Goal: Task Accomplishment & Management: Manage account settings

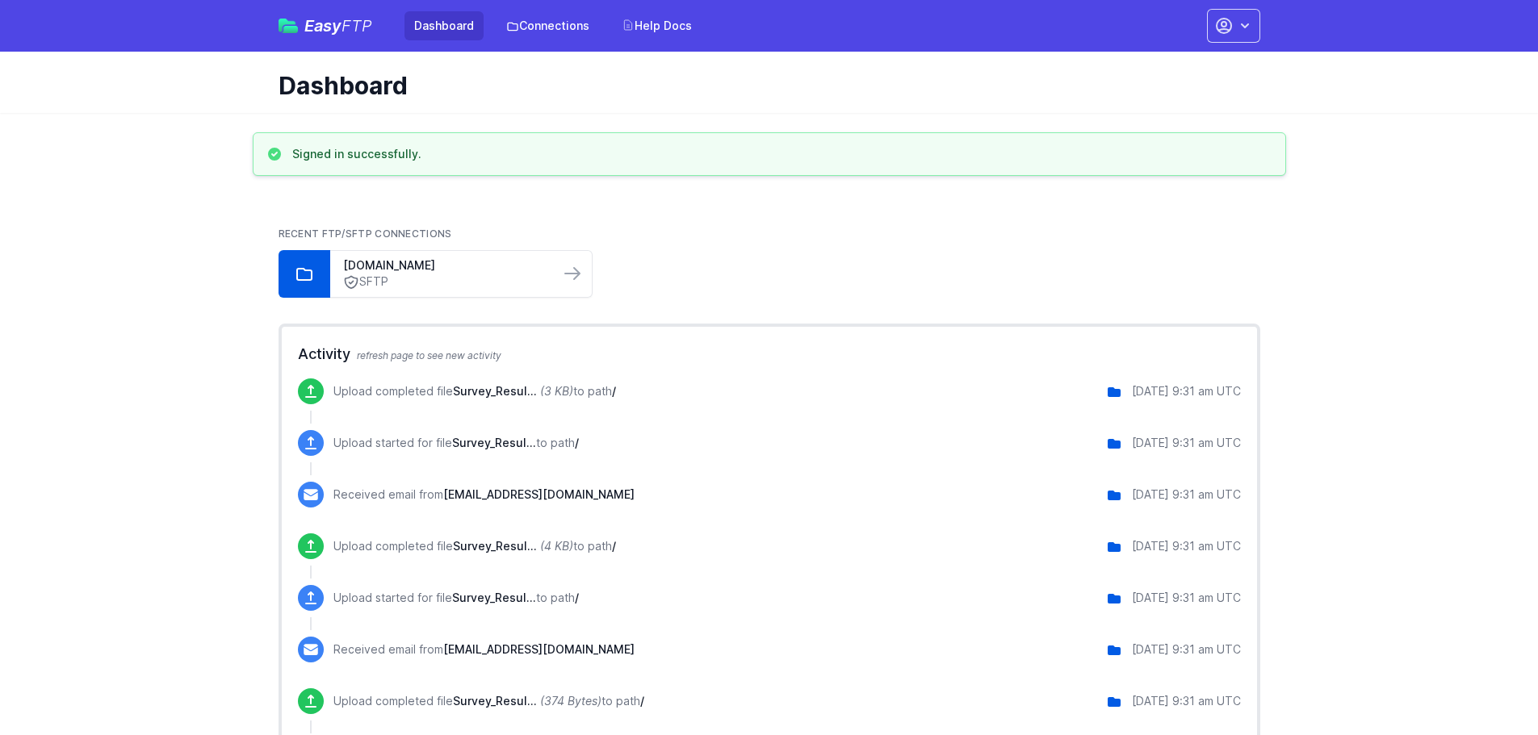
click at [341, 17] on span "FTP" at bounding box center [356, 25] width 31 height 19
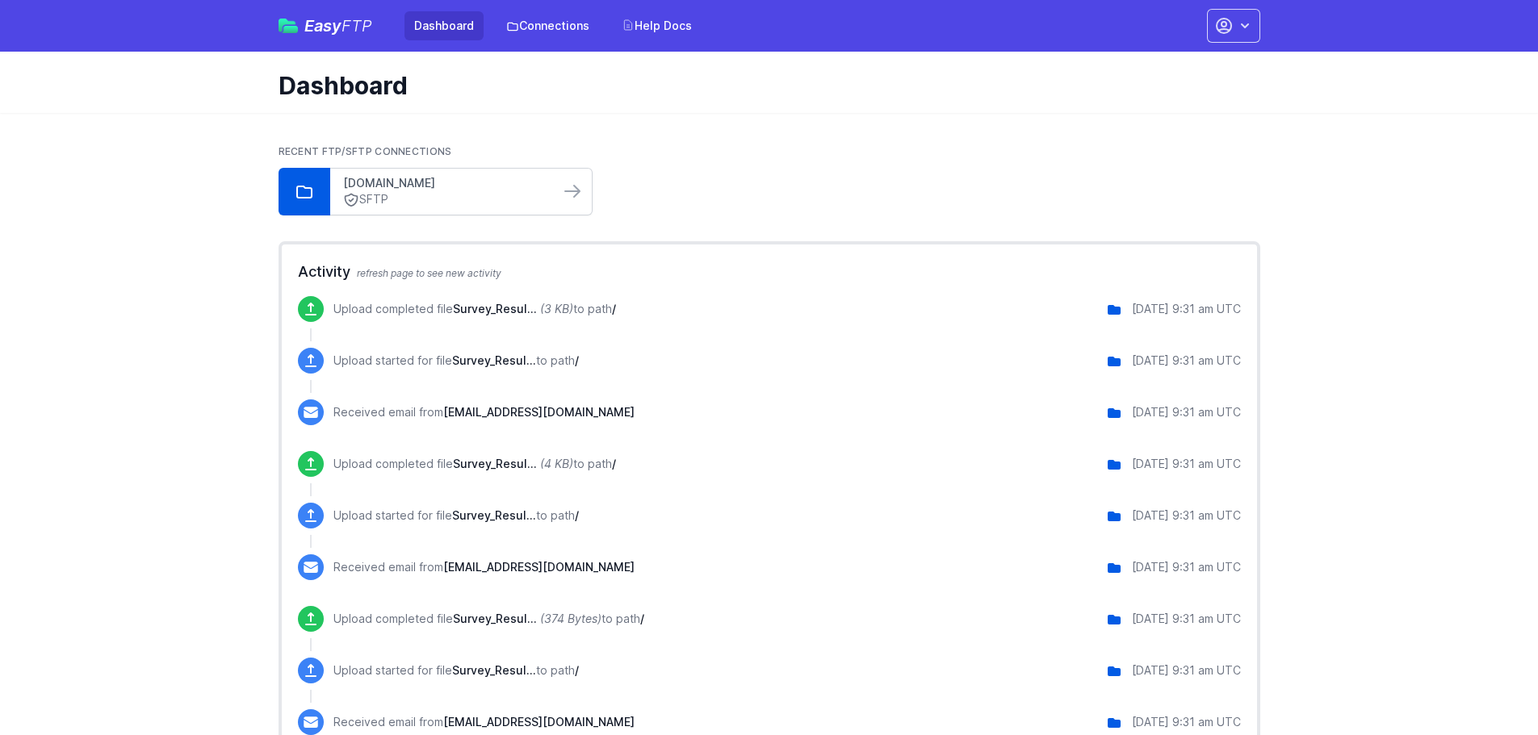
click at [410, 184] on link "sftp.dealeron.com" at bounding box center [444, 183] width 203 height 16
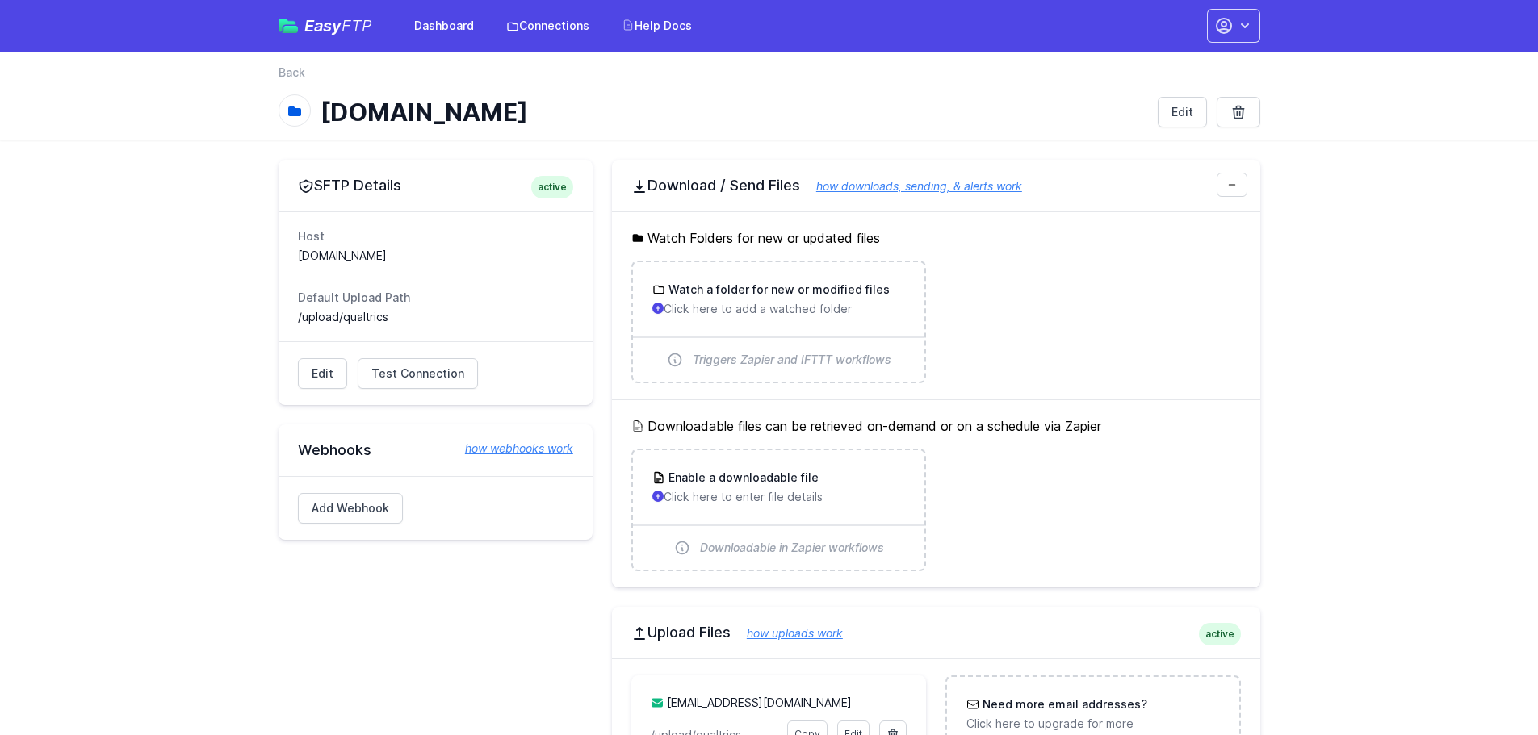
drag, startPoint x: 390, startPoint y: 317, endPoint x: 288, endPoint y: 311, distance: 101.9
click at [288, 311] on div "Host sftp.dealeron.com Default Upload Path /upload/qualtrics" at bounding box center [435, 276] width 314 height 130
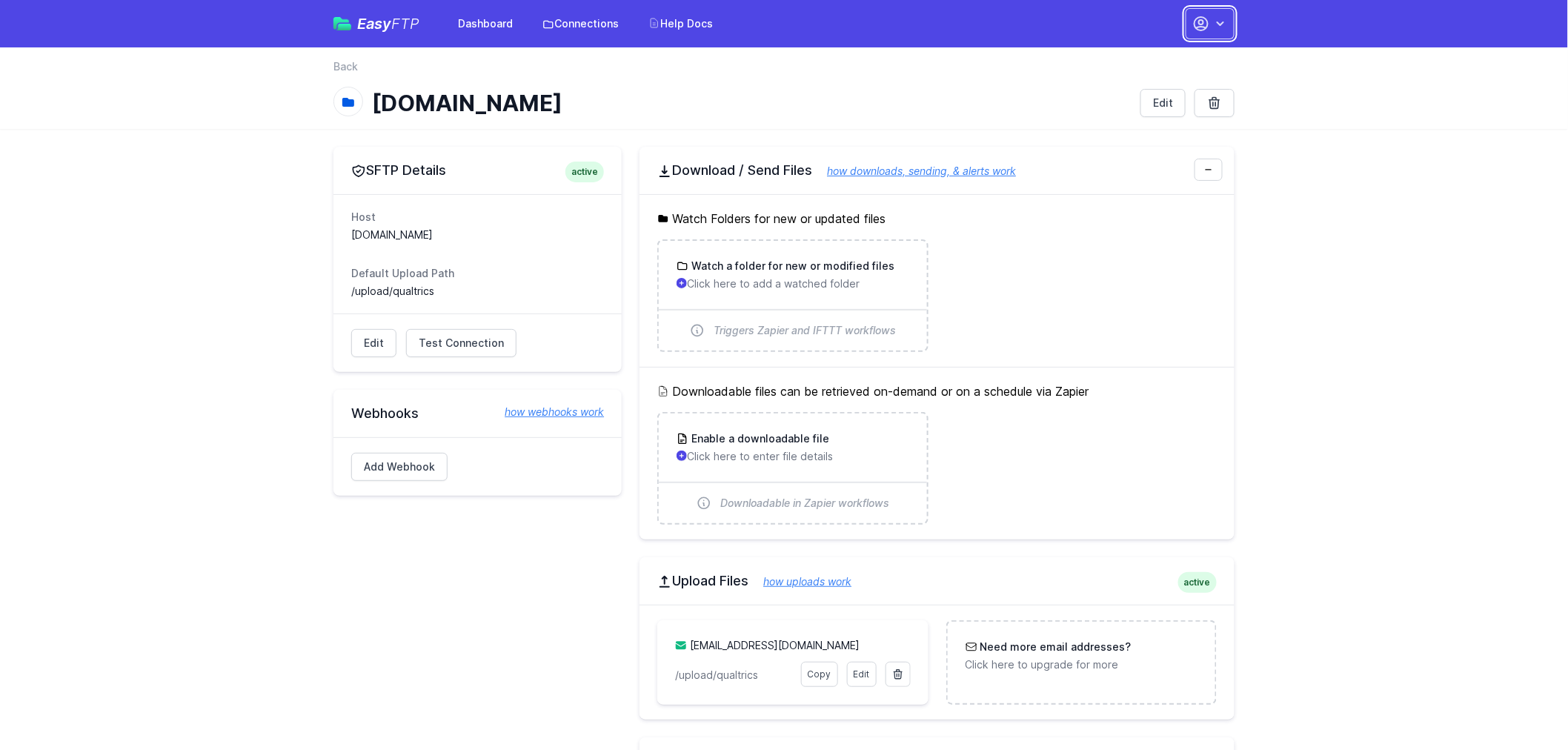
click at [1203, 21] on icon "button" at bounding box center [1201, 24] width 14 height 14
click at [1157, 62] on link "Account Settings" at bounding box center [1163, 61] width 142 height 27
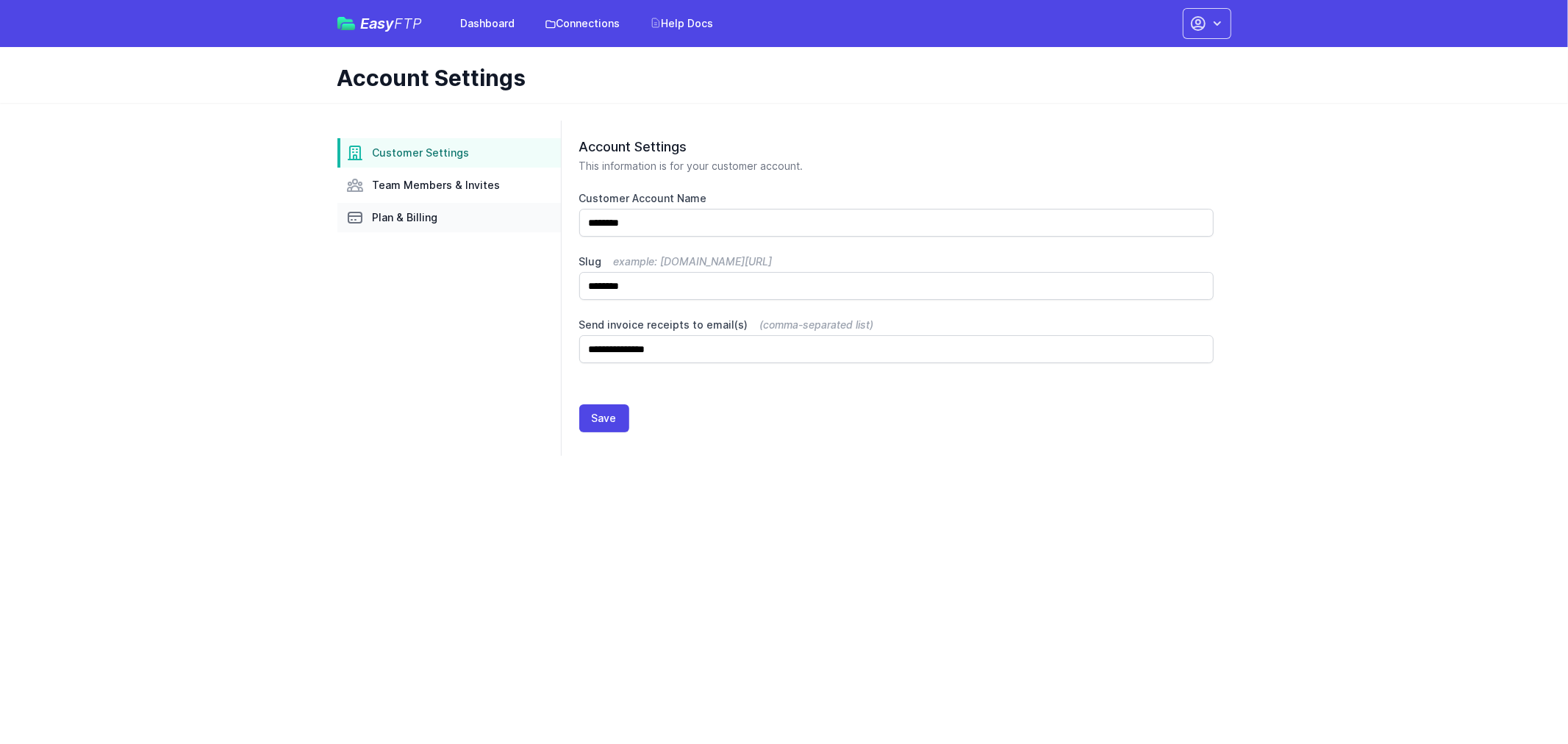
click at [433, 208] on link "Plan & Billing" at bounding box center [448, 218] width 223 height 29
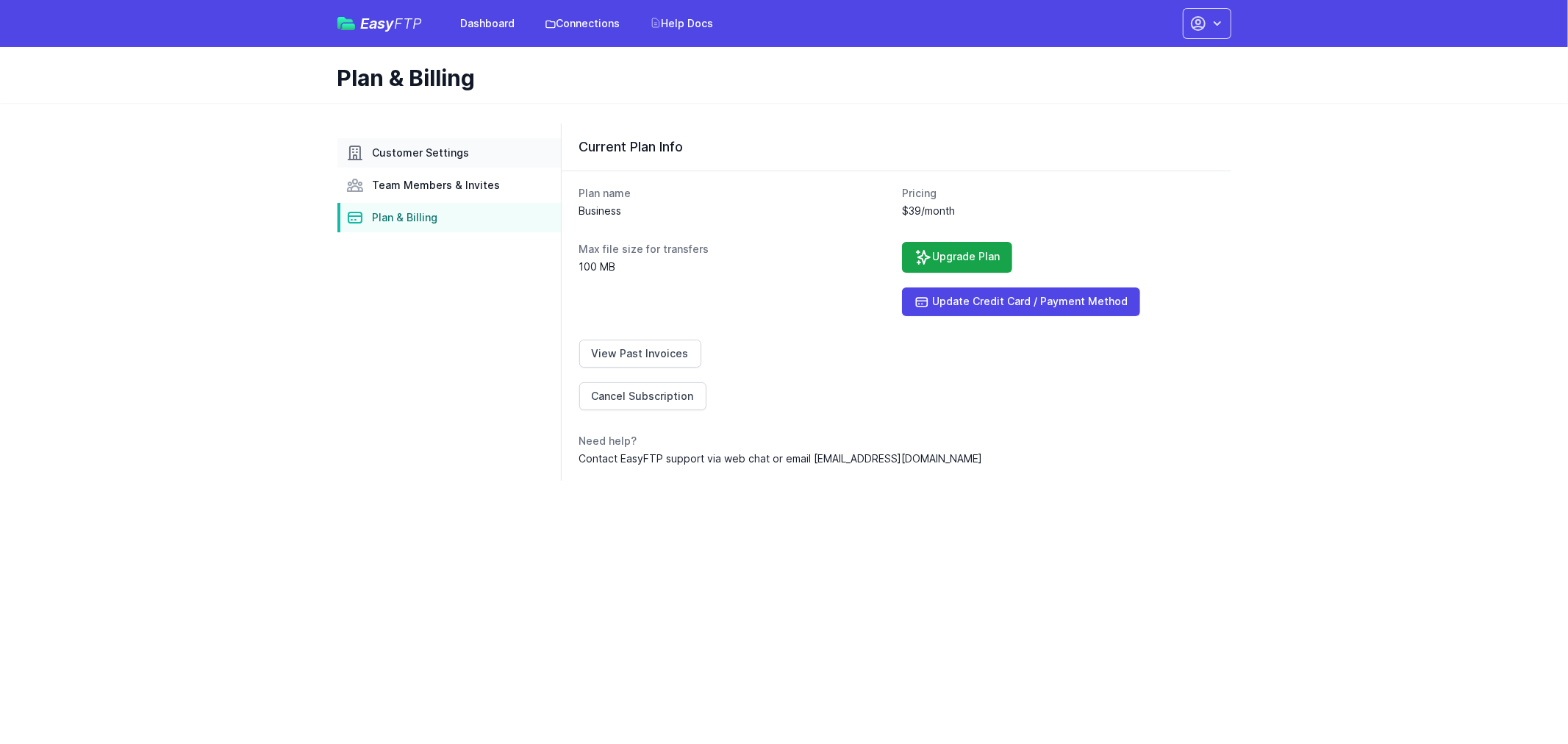
click at [504, 166] on link "Customer Settings" at bounding box center [448, 153] width 223 height 29
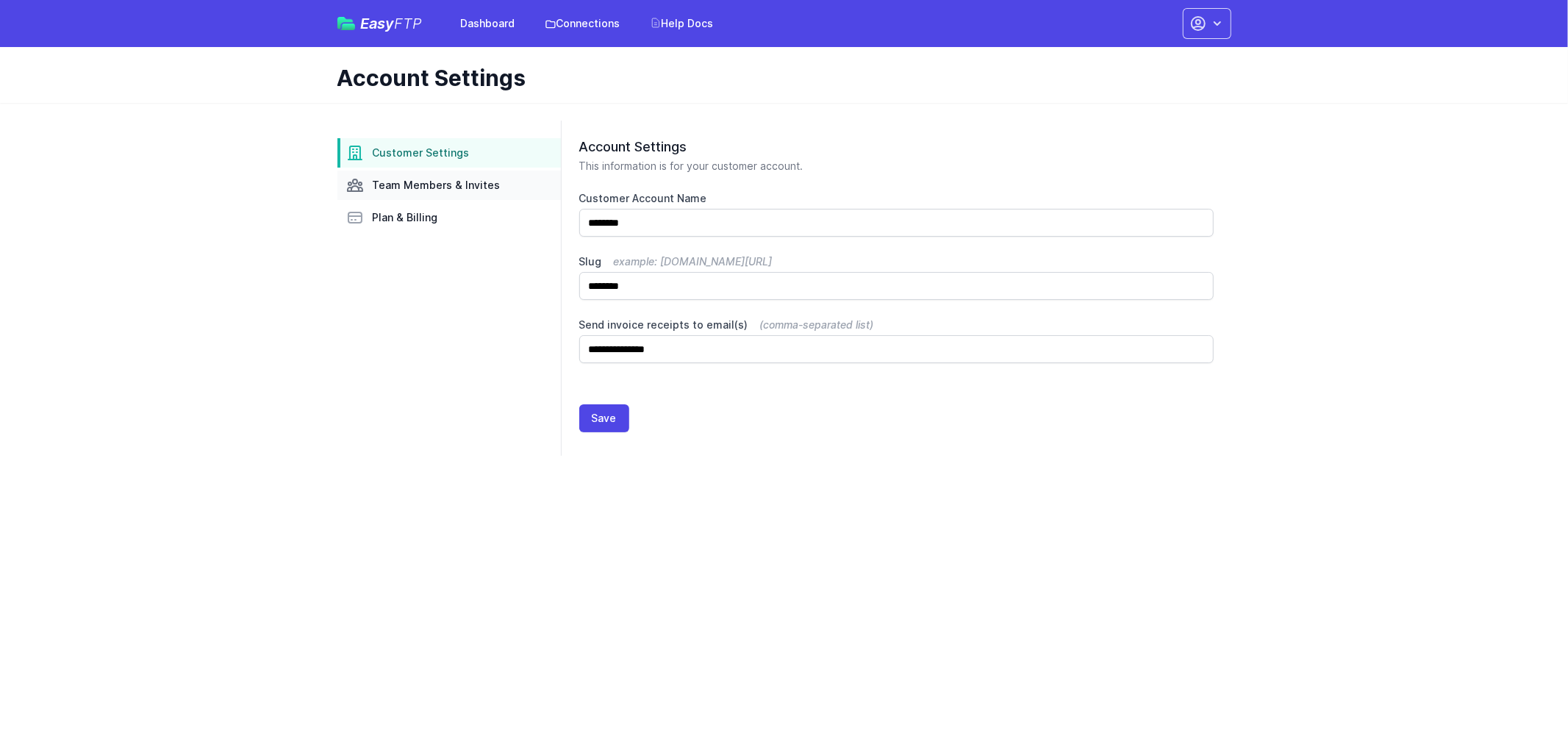
click at [490, 182] on span "Team Members & Invites" at bounding box center [436, 185] width 127 height 15
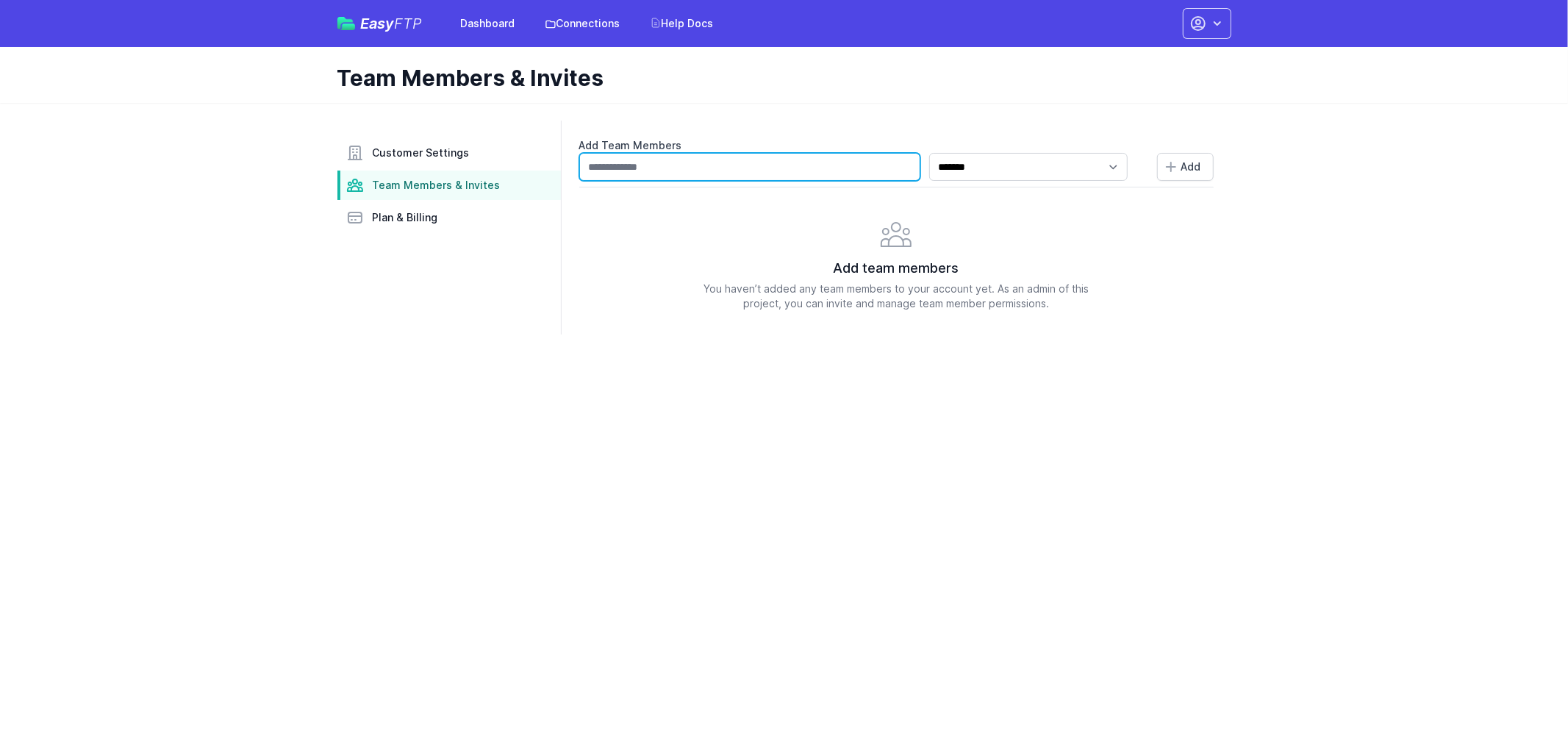
type input "**********"
click at [1217, 30] on icon "button" at bounding box center [1217, 24] width 15 height 15
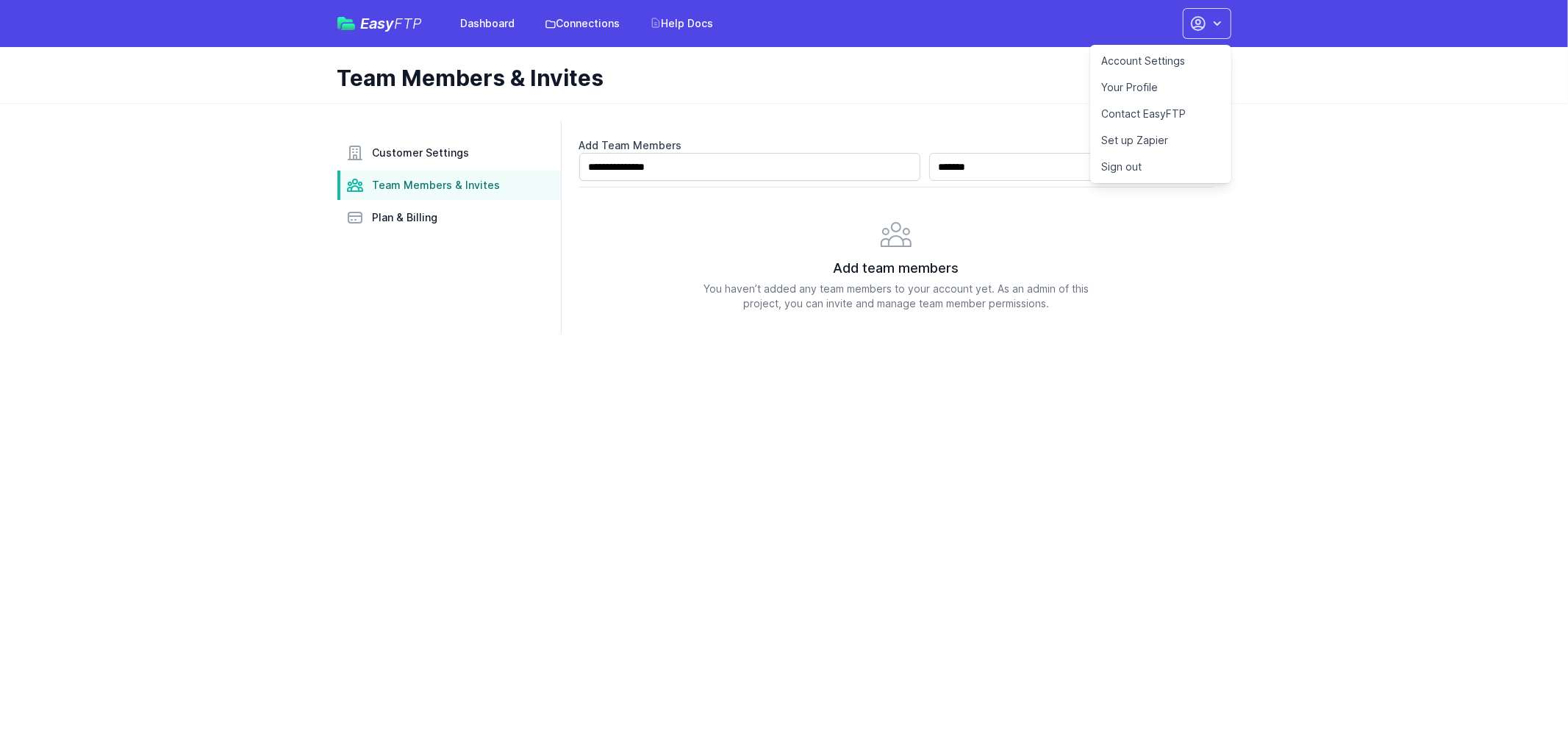
click at [1145, 169] on link "Sign out" at bounding box center [1160, 167] width 141 height 26
